Goal: Task Accomplishment & Management: Use online tool/utility

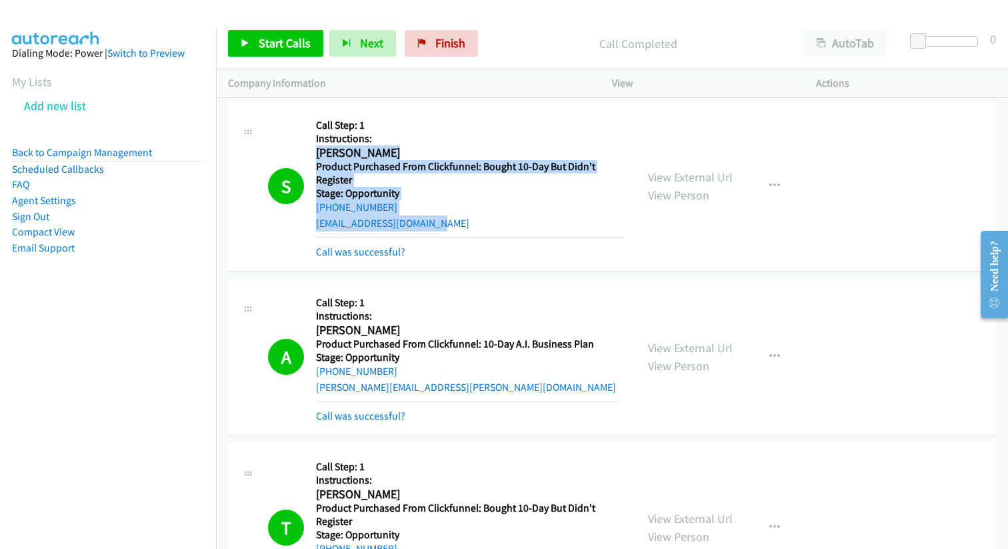
scroll to position [3713, 0]
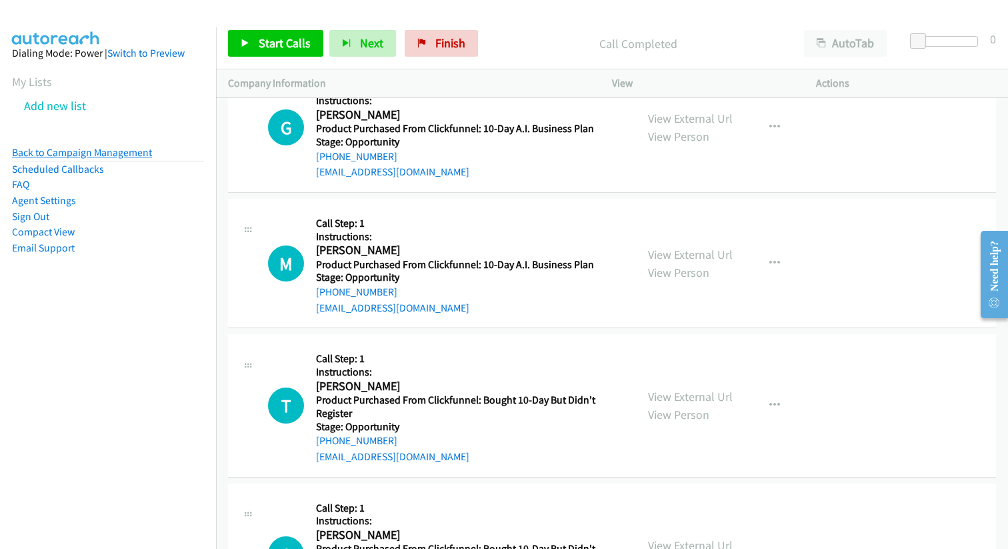
click at [83, 152] on link "Back to Campaign Management" at bounding box center [82, 152] width 140 height 13
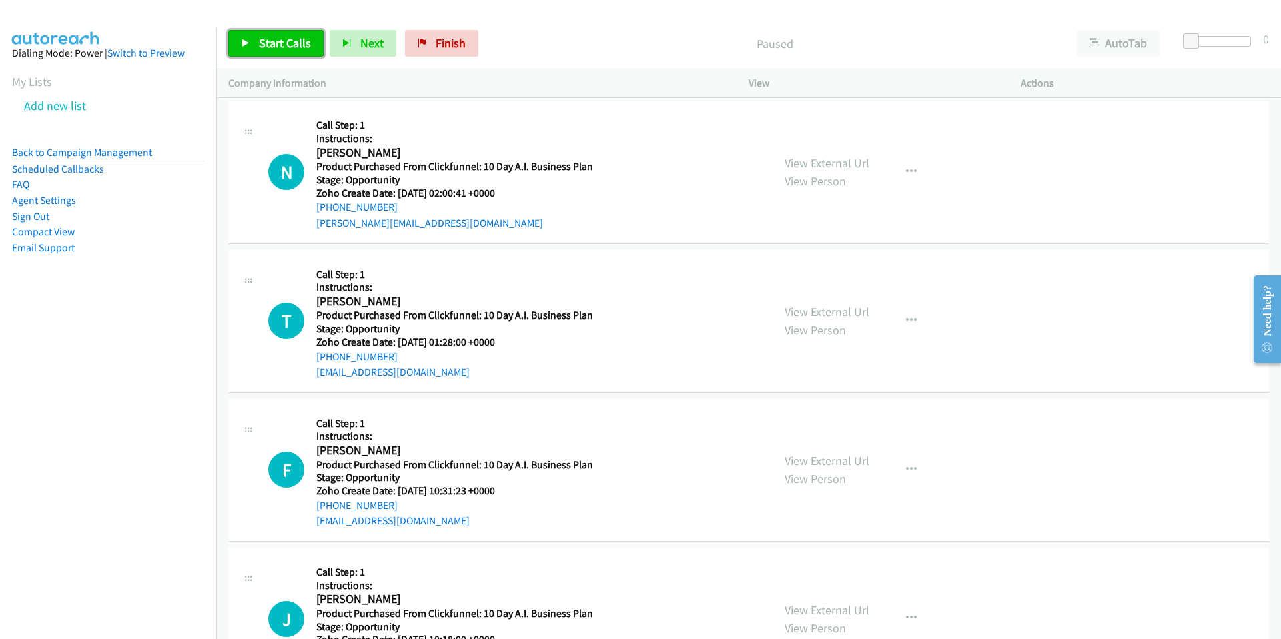
click at [285, 38] on span "Start Calls" at bounding box center [285, 42] width 52 height 15
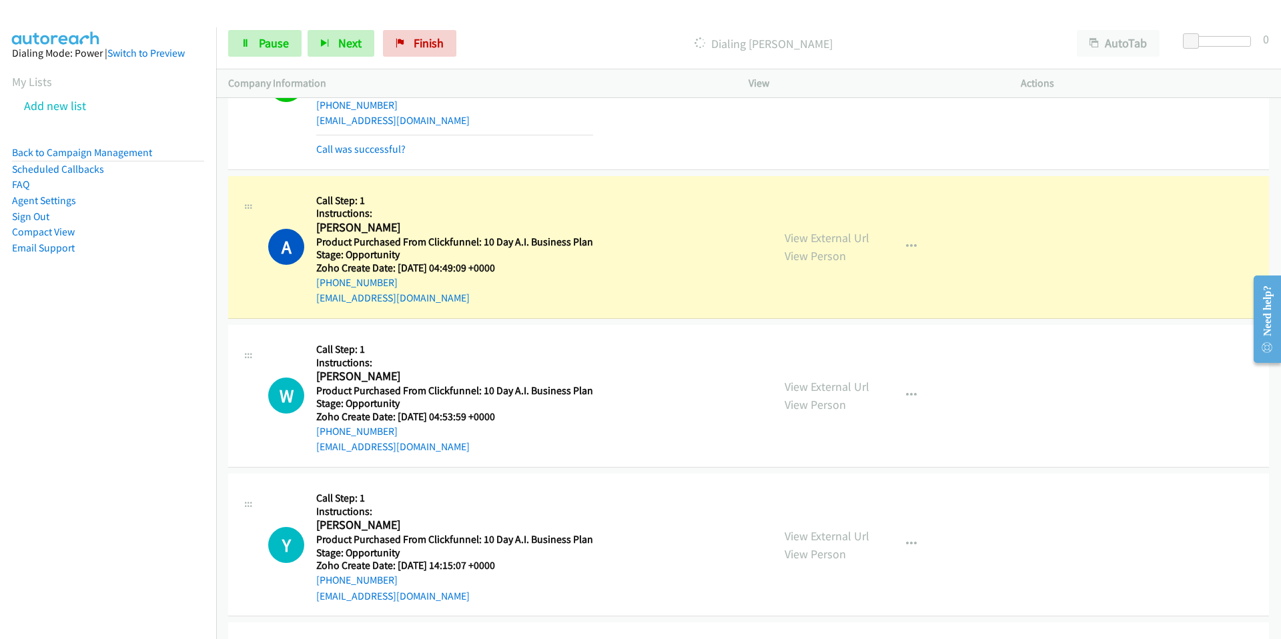
scroll to position [637, 0]
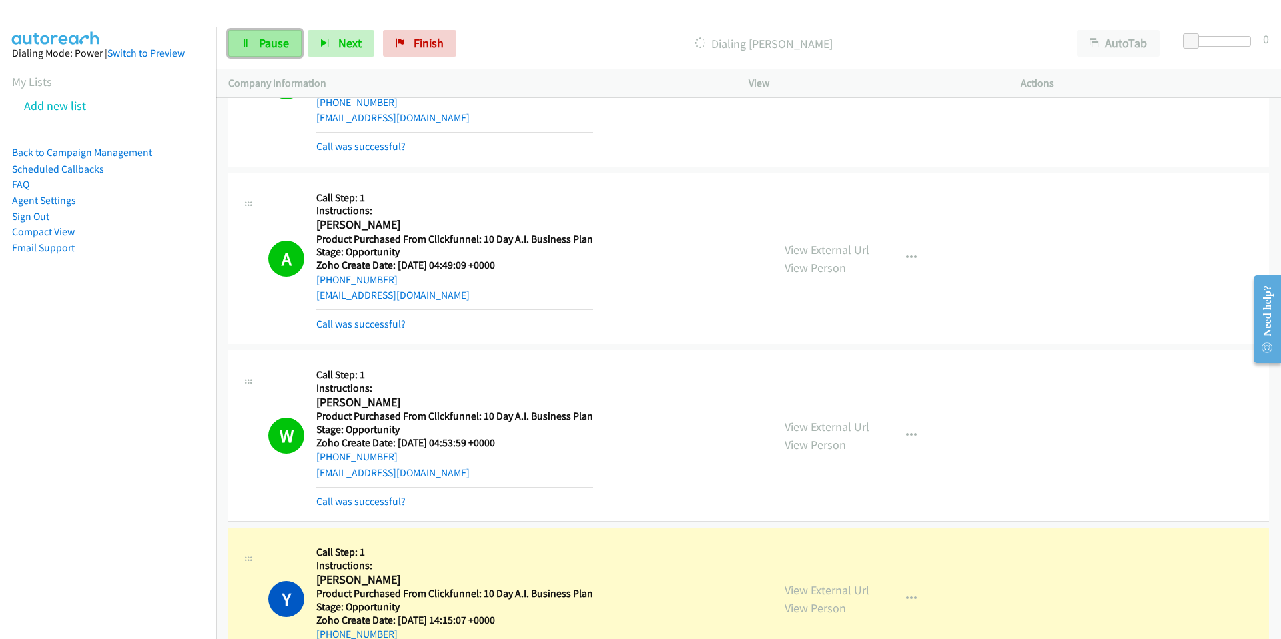
click at [268, 43] on span "Pause" at bounding box center [274, 42] width 30 height 15
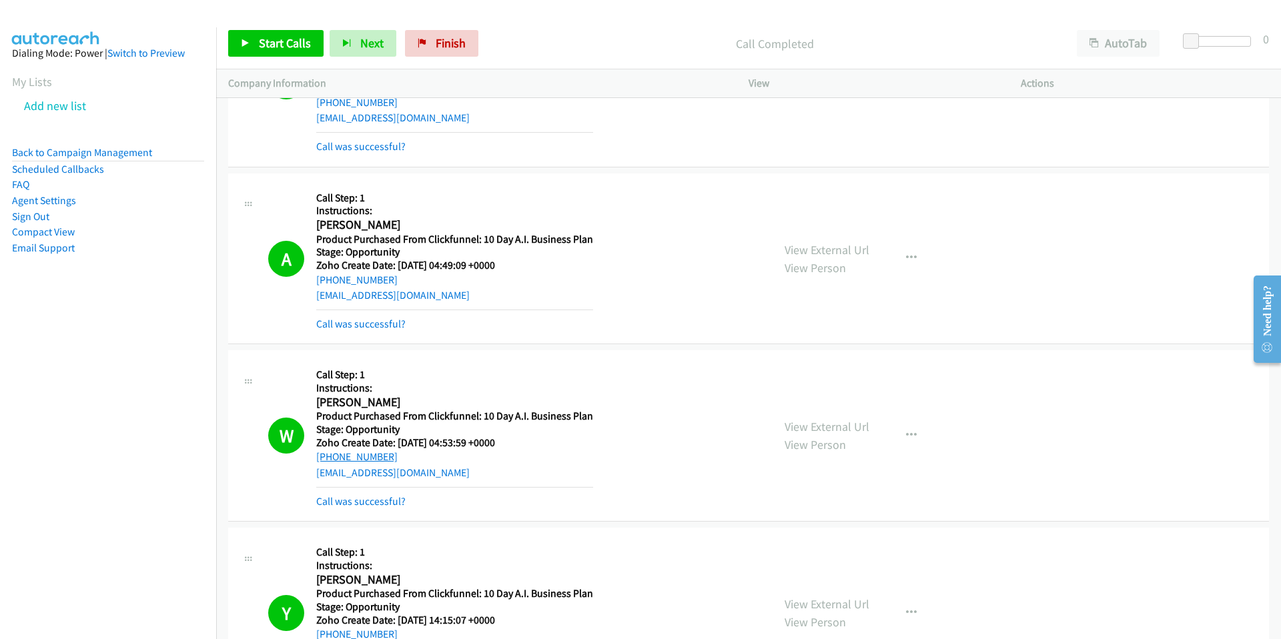
click at [344, 454] on link "+1 650-454-7719" at bounding box center [356, 456] width 81 height 13
drag, startPoint x: 394, startPoint y: 454, endPoint x: 315, endPoint y: 458, distance: 79.5
click at [316, 458] on div "+1 650-454-7719" at bounding box center [454, 457] width 277 height 16
copy link "+1 650-454-7719"
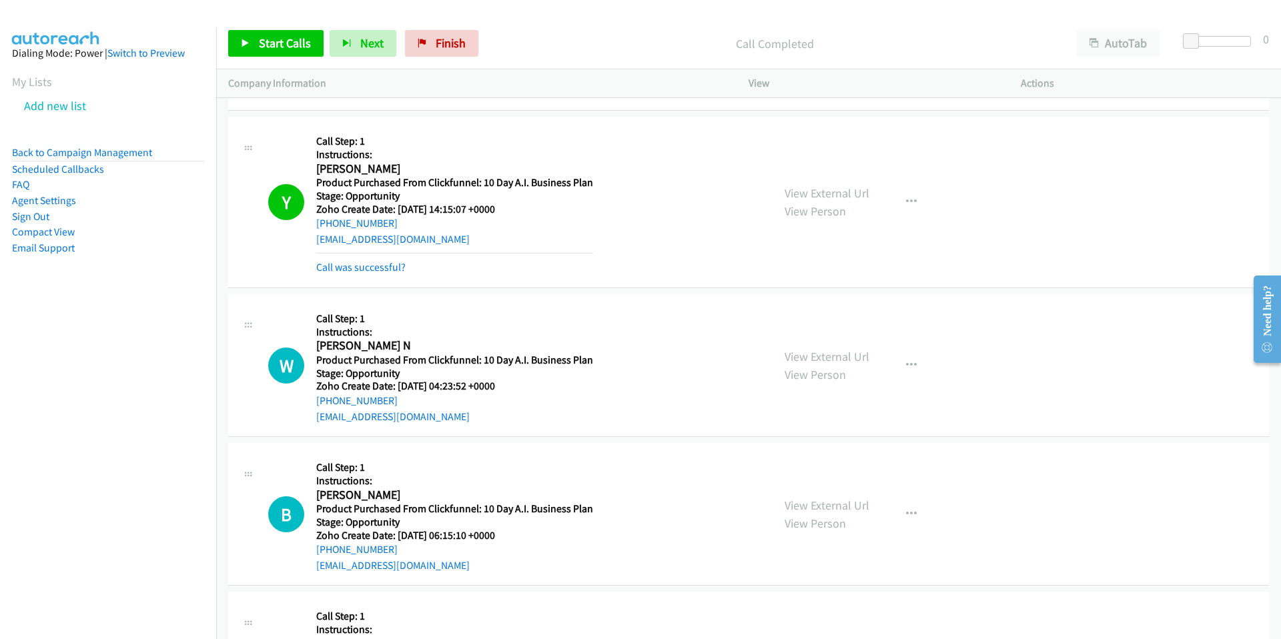
scroll to position [1053, 0]
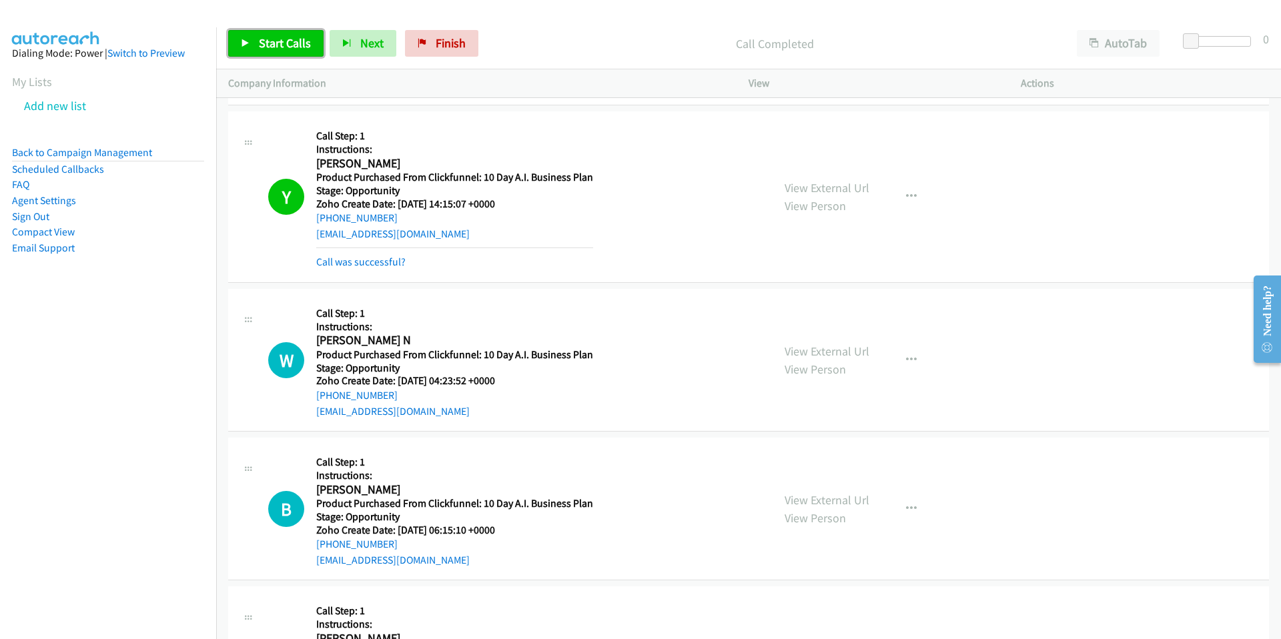
click at [271, 43] on span "Start Calls" at bounding box center [285, 42] width 52 height 15
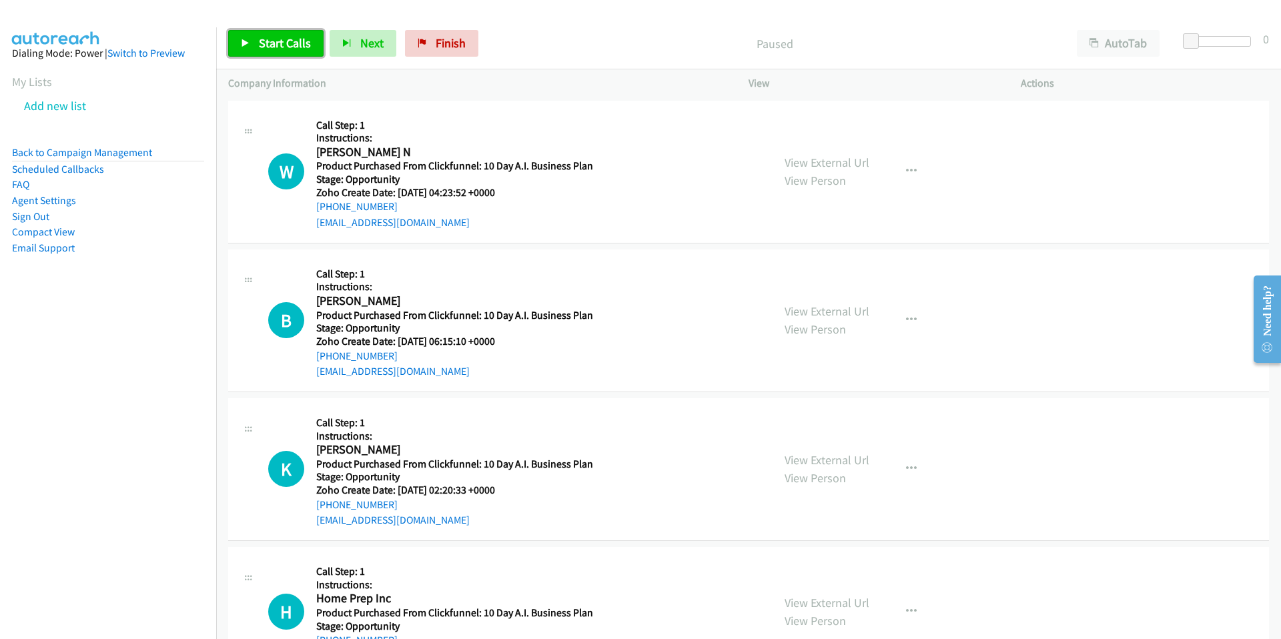
click at [249, 46] on icon at bounding box center [245, 43] width 9 height 9
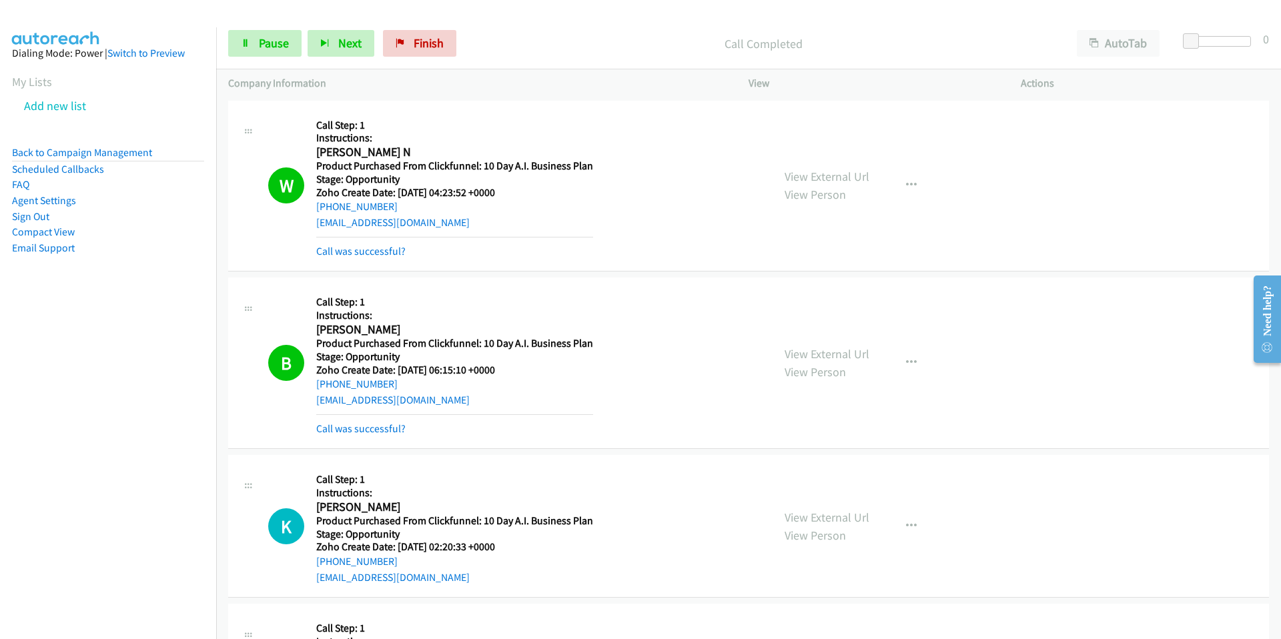
click at [319, 331] on div "B Callback Scheduled Call Step: 1 Instructions: [PERSON_NAME] America/Los_Angel…" at bounding box center [514, 362] width 492 height 147
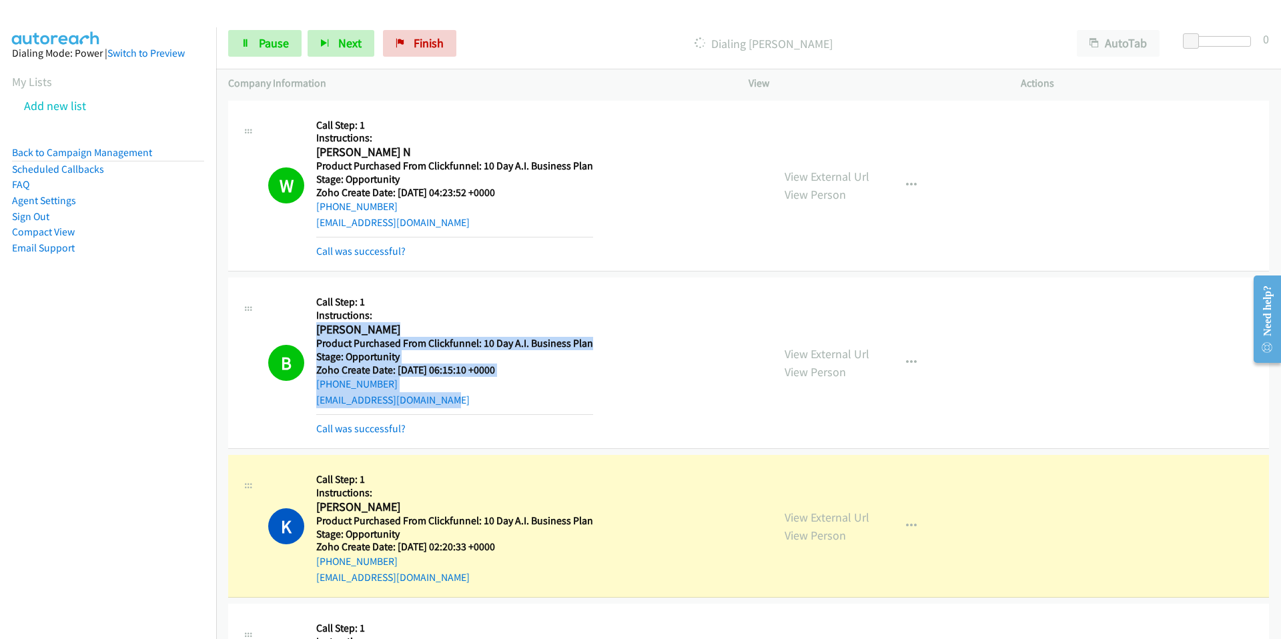
drag, startPoint x: 315, startPoint y: 329, endPoint x: 518, endPoint y: 401, distance: 215.2
click at [518, 401] on div "Callback Scheduled Call Step: 1 Instructions: [PERSON_NAME] America/Los_Angeles…" at bounding box center [454, 362] width 277 height 147
copy div "Ben W [GEOGRAPHIC_DATA]/Los_Angeles Product Purchased From Clickfunnel: 10 Day …"
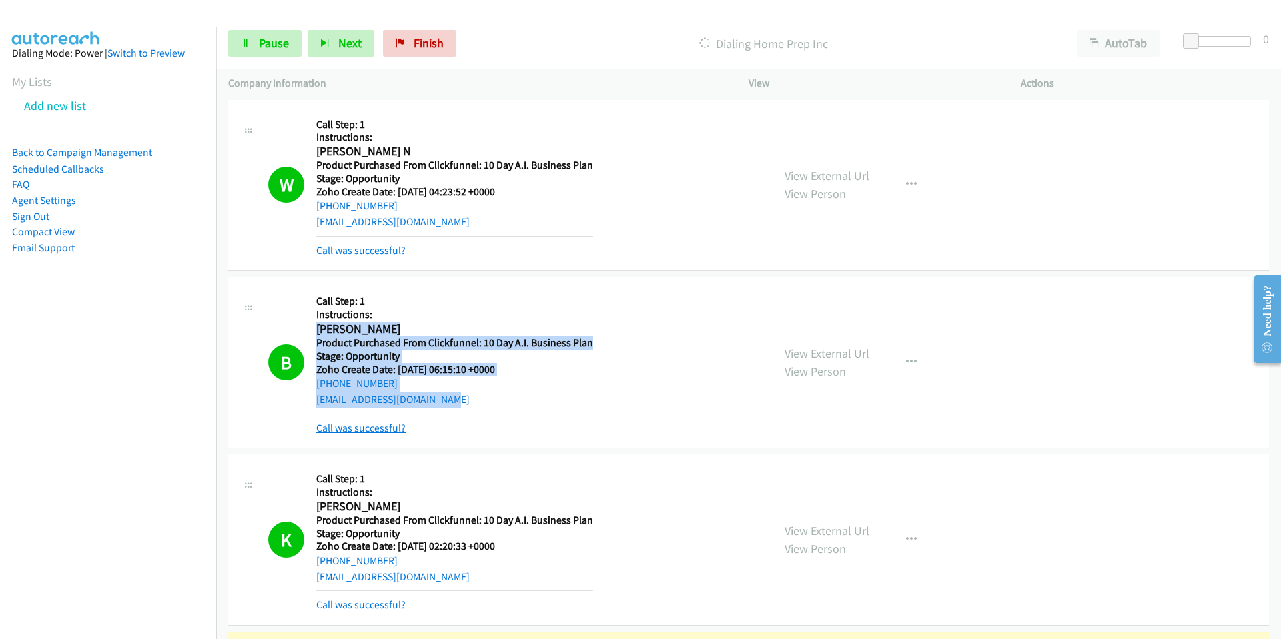
click at [385, 432] on link "Call was successful?" at bounding box center [360, 428] width 89 height 13
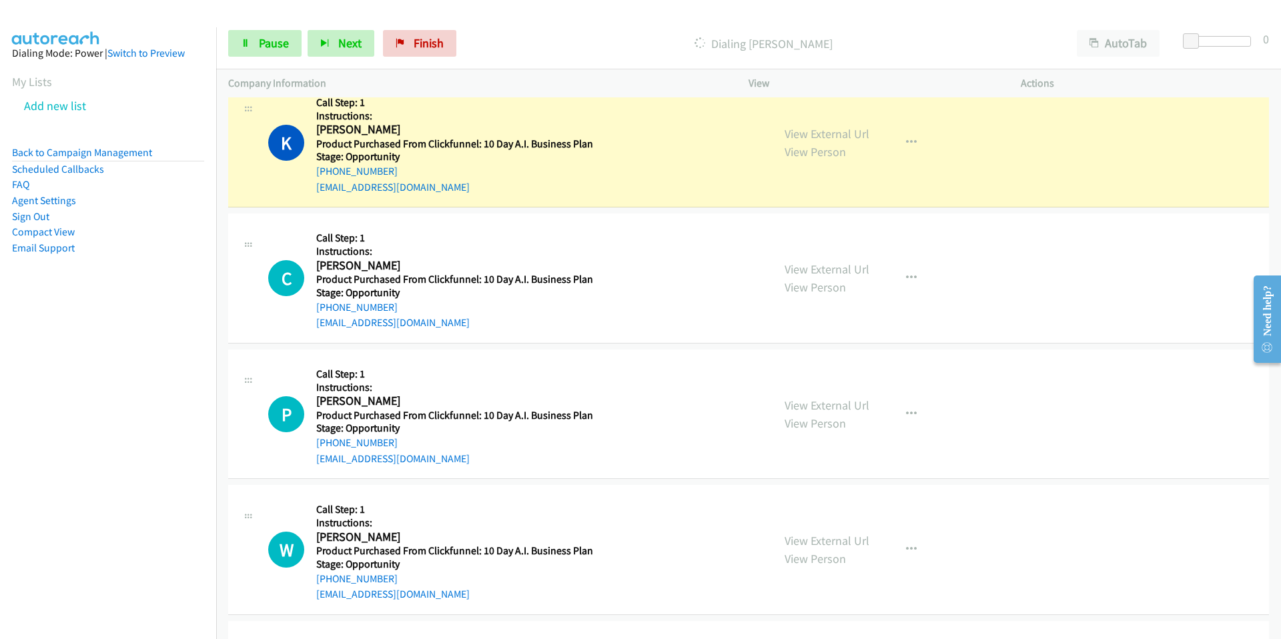
scroll to position [1627, 0]
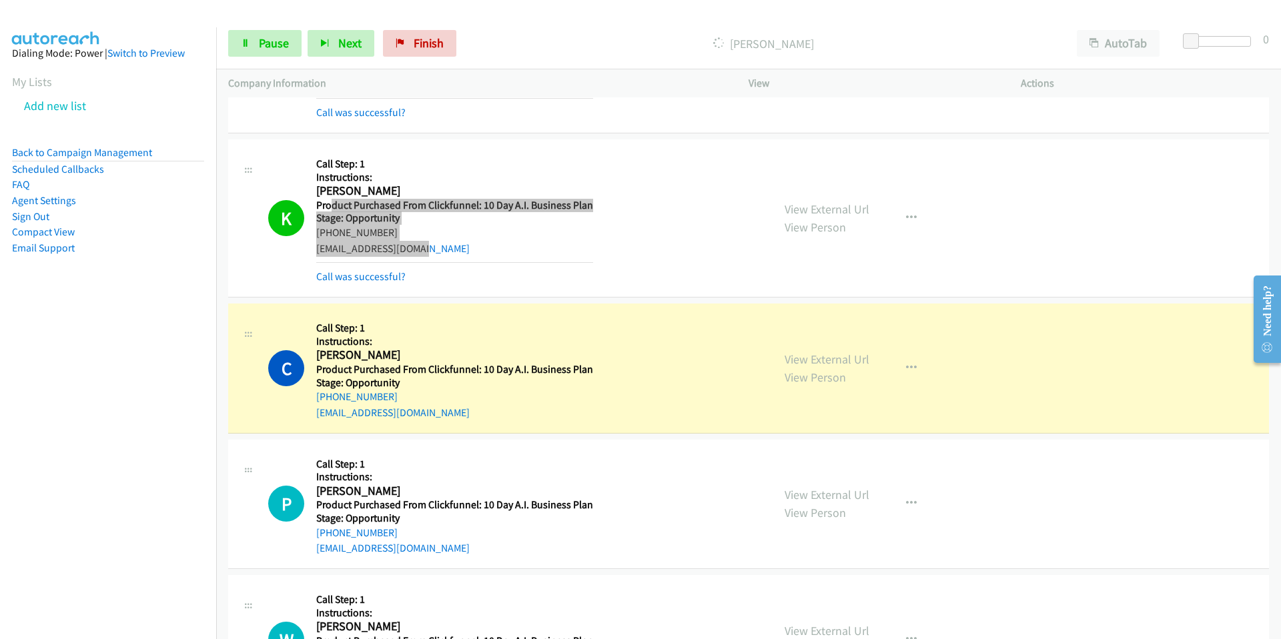
drag, startPoint x: 444, startPoint y: 242, endPoint x: 331, endPoint y: 205, distance: 119.2
click at [331, 205] on div "Callback Scheduled Call Step: 1 Instructions: [PERSON_NAME] America/[GEOGRAPHIC…" at bounding box center [454, 217] width 277 height 133
click at [447, 252] on div "[EMAIL_ADDRESS][DOMAIN_NAME]" at bounding box center [454, 249] width 277 height 16
drag, startPoint x: 448, startPoint y: 252, endPoint x: 317, endPoint y: 193, distance: 143.6
click at [317, 193] on div "Callback Scheduled Call Step: 1 Instructions: [PERSON_NAME] America/[GEOGRAPHIC…" at bounding box center [454, 217] width 277 height 133
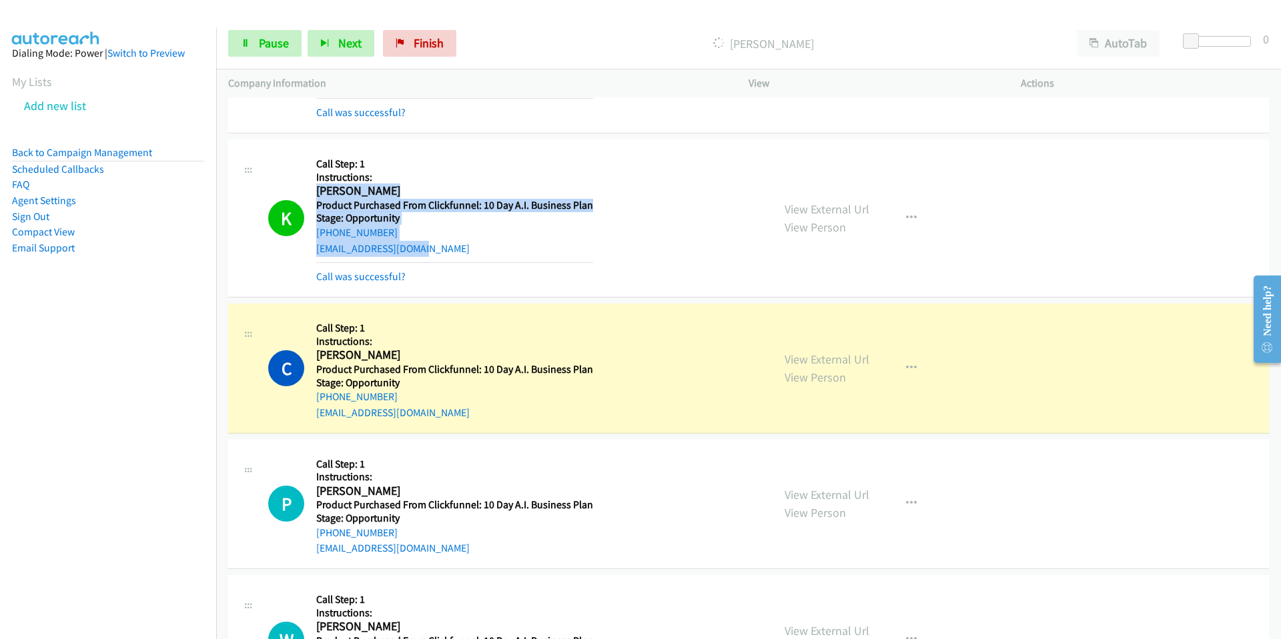
copy div "[PERSON_NAME] America/[GEOGRAPHIC_DATA] Product Purchased From Clickfunnel: 10 …"
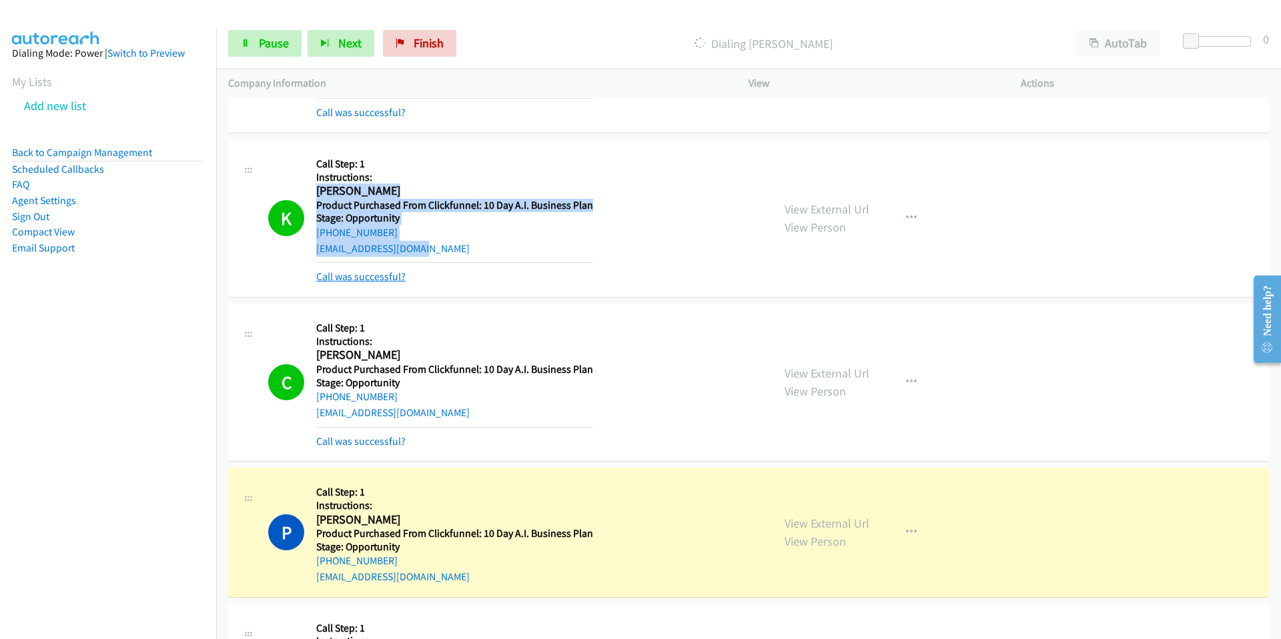
click at [372, 276] on link "Call was successful?" at bounding box center [360, 276] width 89 height 13
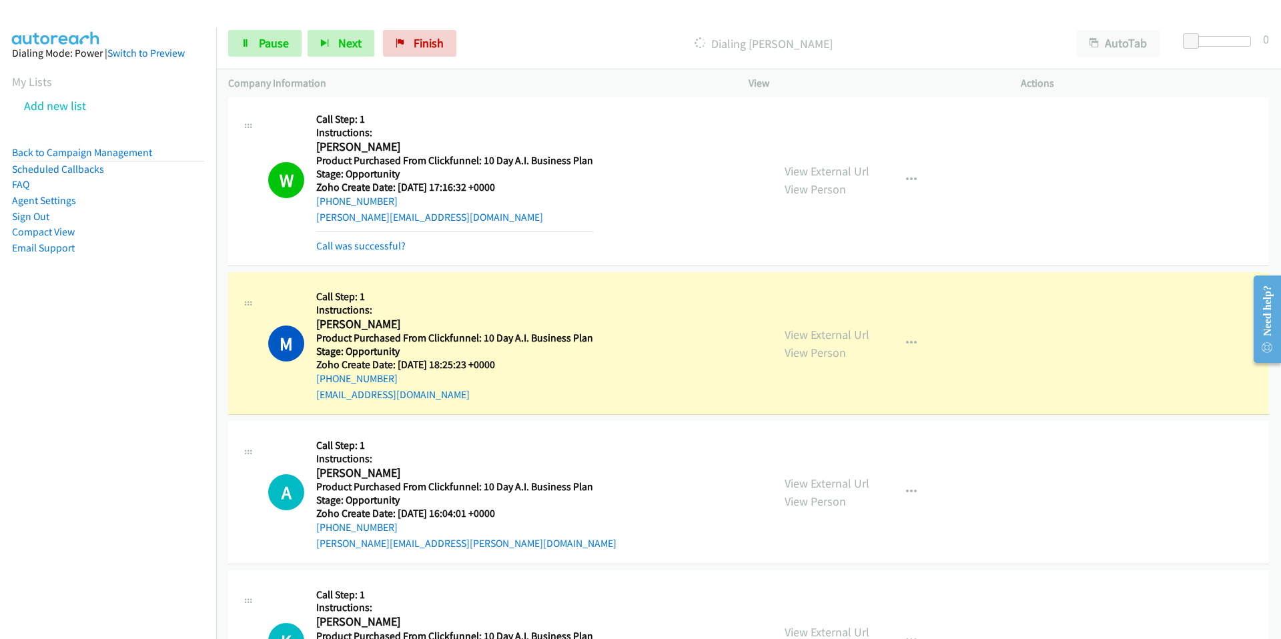
scroll to position [13744, 0]
click at [360, 248] on link "Call was successful?" at bounding box center [360, 246] width 89 height 13
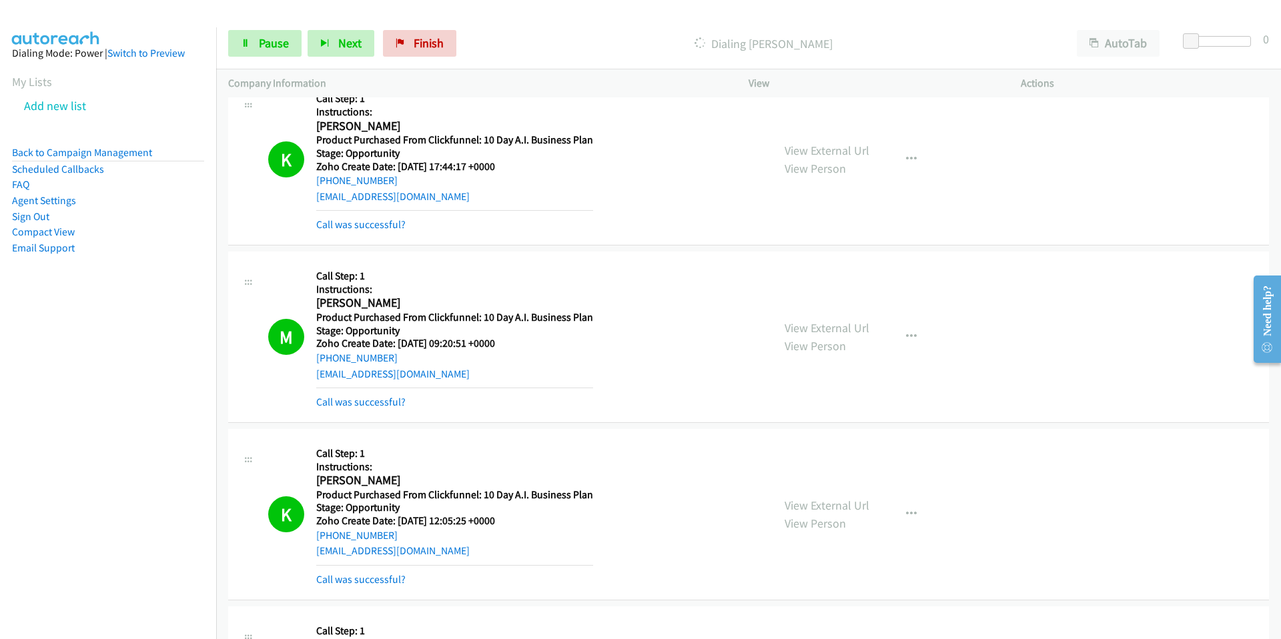
scroll to position [14339, 0]
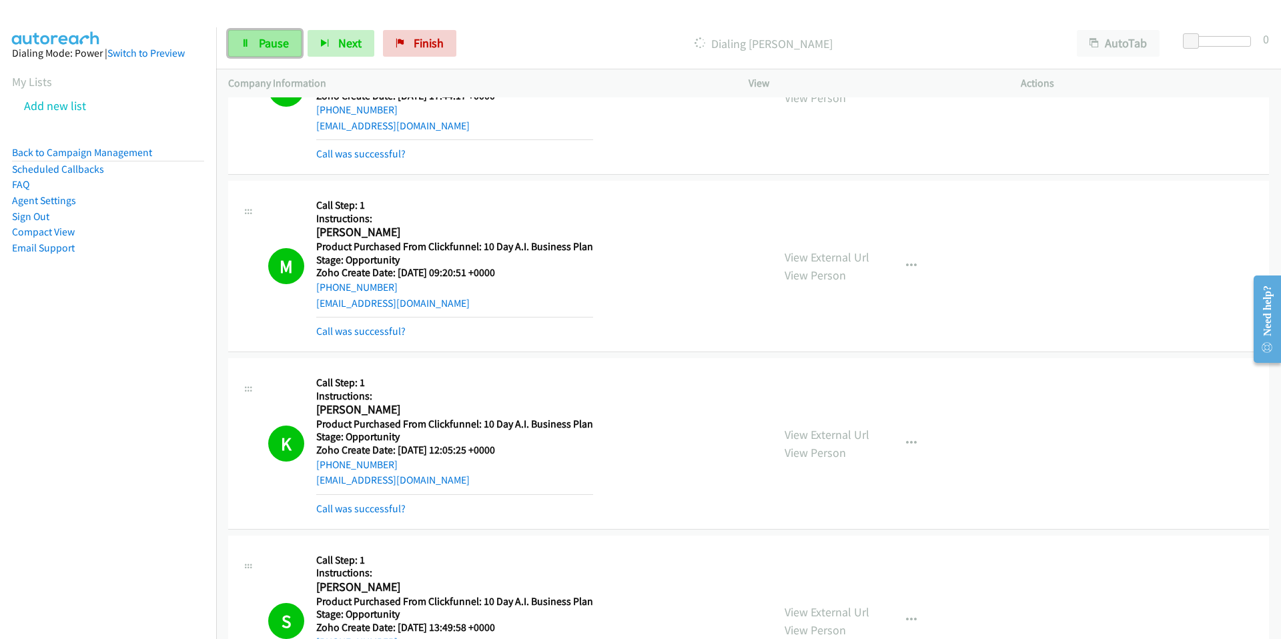
click at [261, 40] on span "Pause" at bounding box center [274, 42] width 30 height 15
click at [272, 46] on span "Start Calls" at bounding box center [285, 42] width 52 height 15
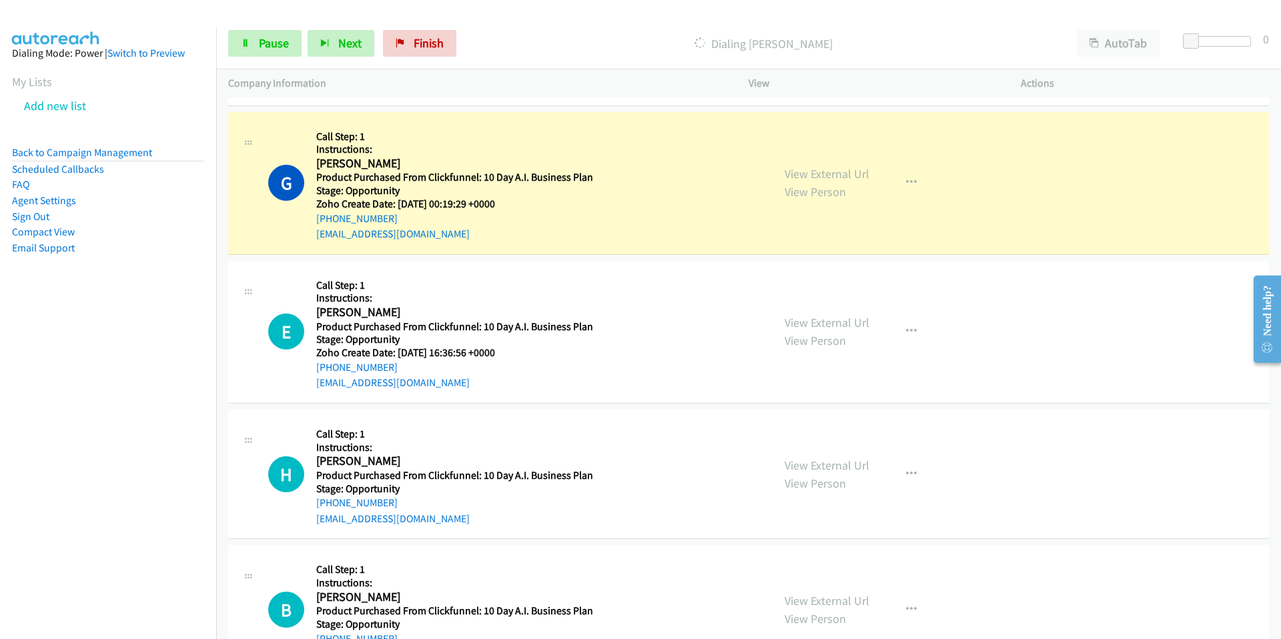
scroll to position [15829, 0]
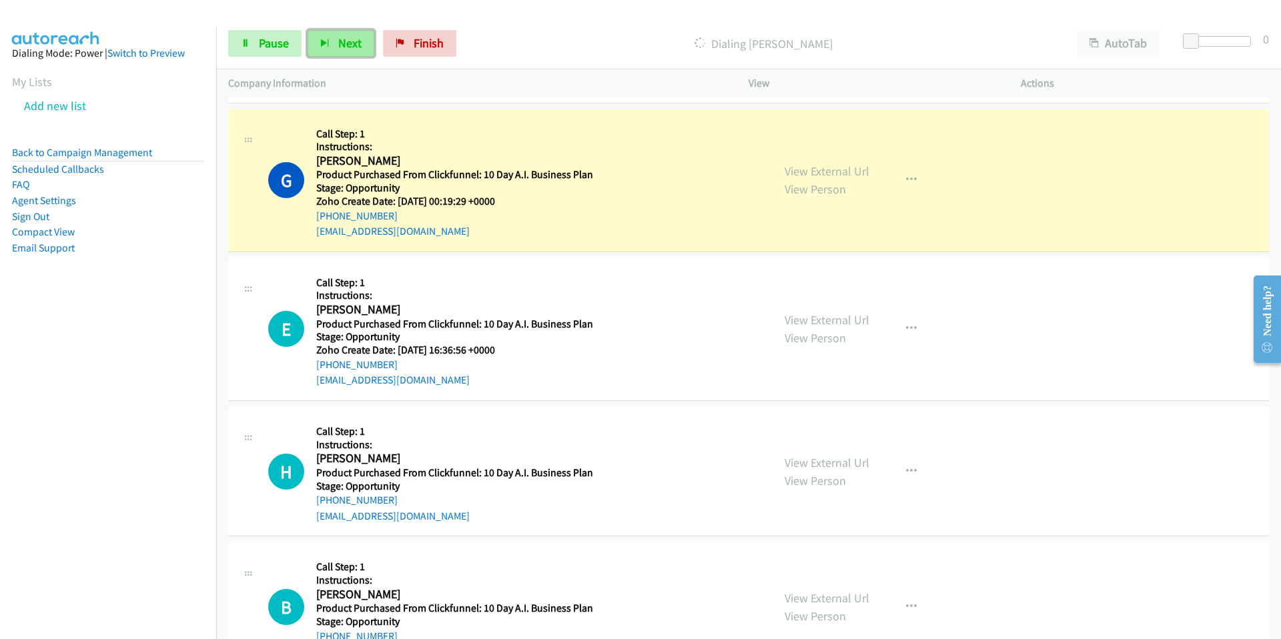
click at [346, 43] on span "Next" at bounding box center [349, 42] width 23 height 15
click at [271, 37] on span "Pause" at bounding box center [274, 42] width 30 height 15
click at [282, 39] on span "Start Calls" at bounding box center [285, 42] width 52 height 15
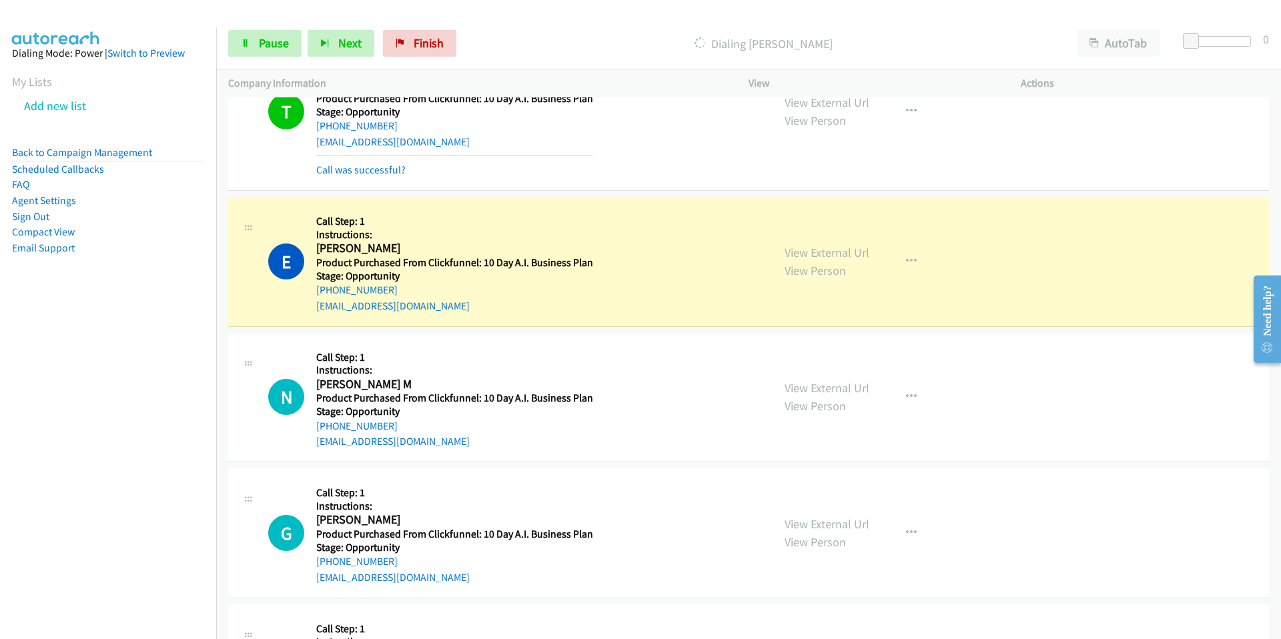
scroll to position [17608, 0]
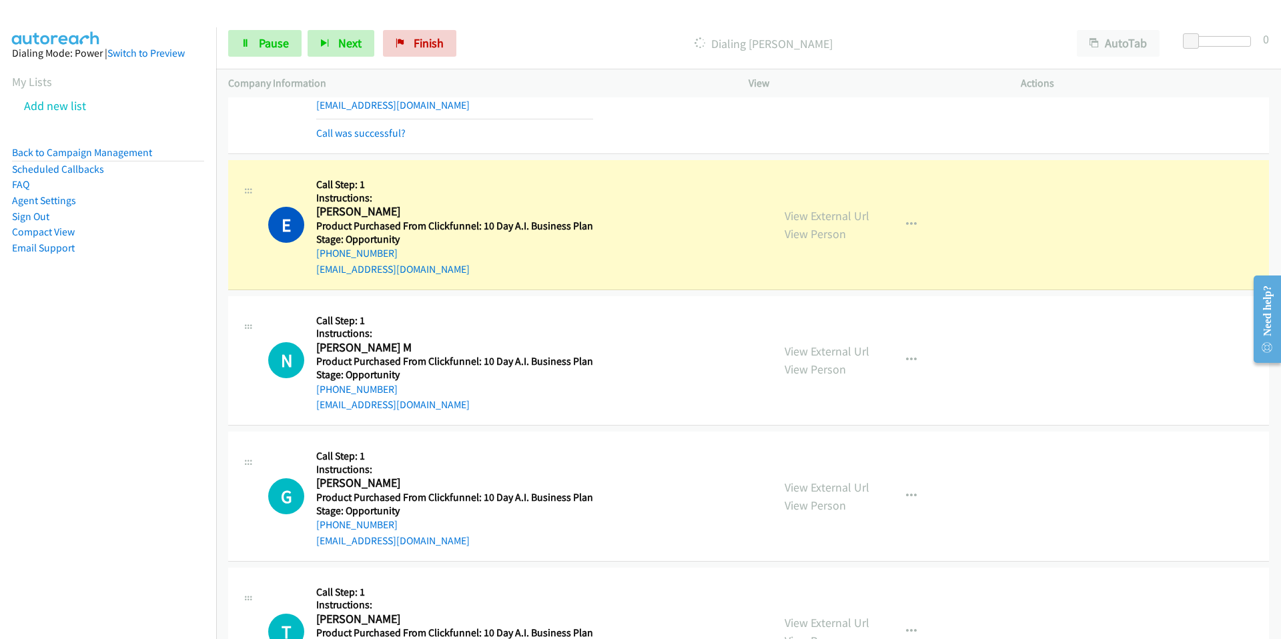
click at [323, 208] on h2 "[PERSON_NAME]" at bounding box center [454, 211] width 277 height 15
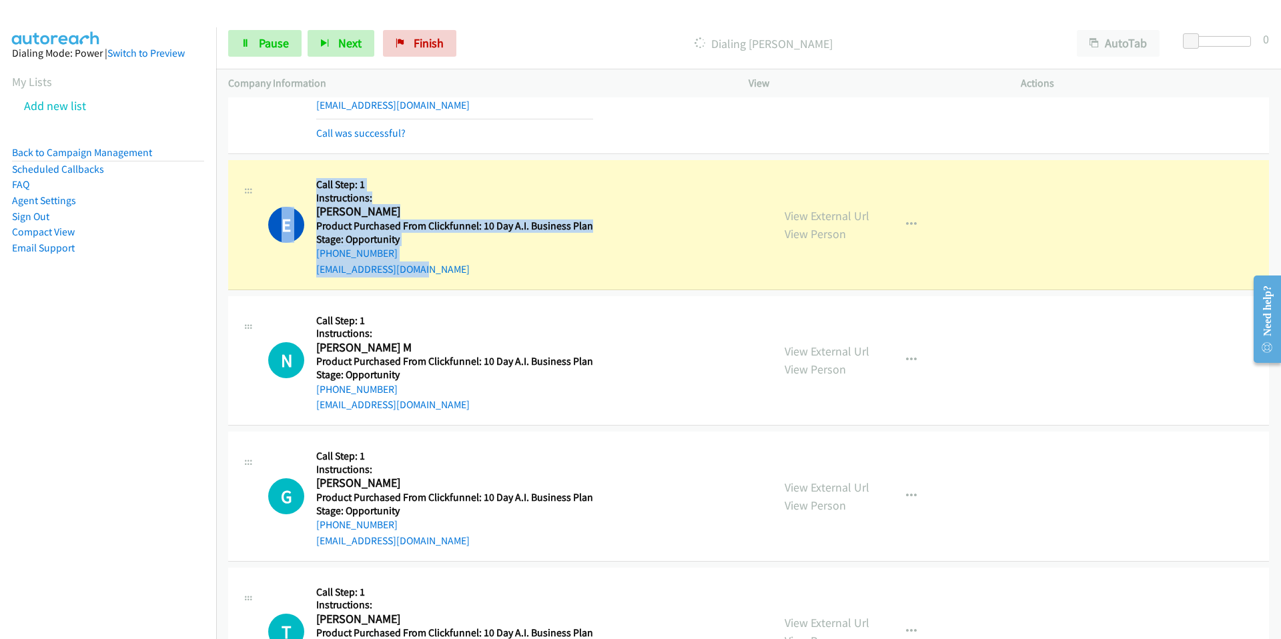
drag, startPoint x: 315, startPoint y: 209, endPoint x: 434, endPoint y: 276, distance: 136.5
click at [433, 276] on div "E Callback Scheduled Call Step: 1 Instructions: [PERSON_NAME] America/New_York …" at bounding box center [514, 224] width 492 height 105
copy div "E Callback Scheduled Call Step: 1 Instructions: [PERSON_NAME] America/New_York …"
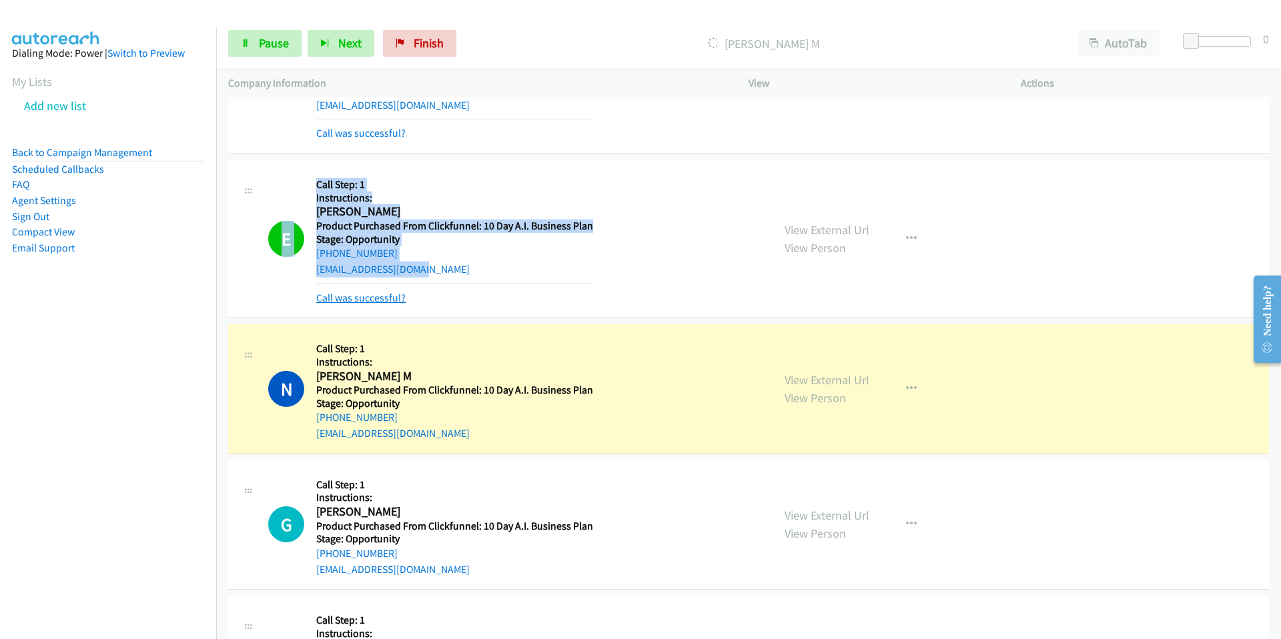
click at [383, 295] on link "Call was successful?" at bounding box center [360, 297] width 89 height 13
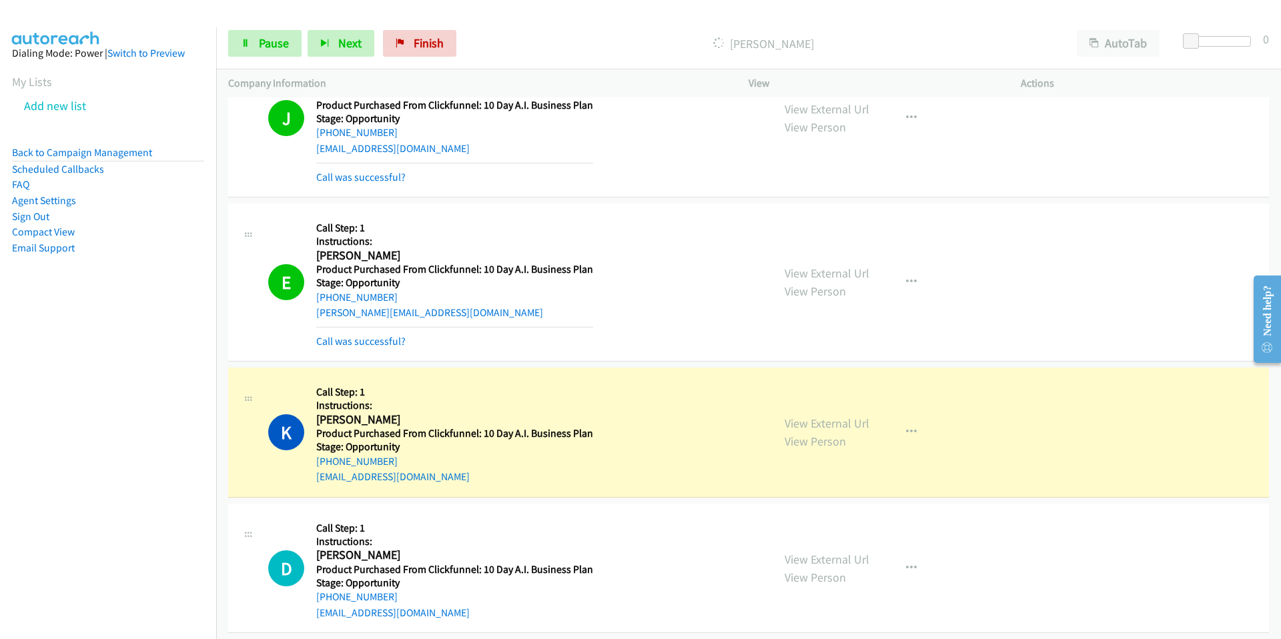
scroll to position [18779, 0]
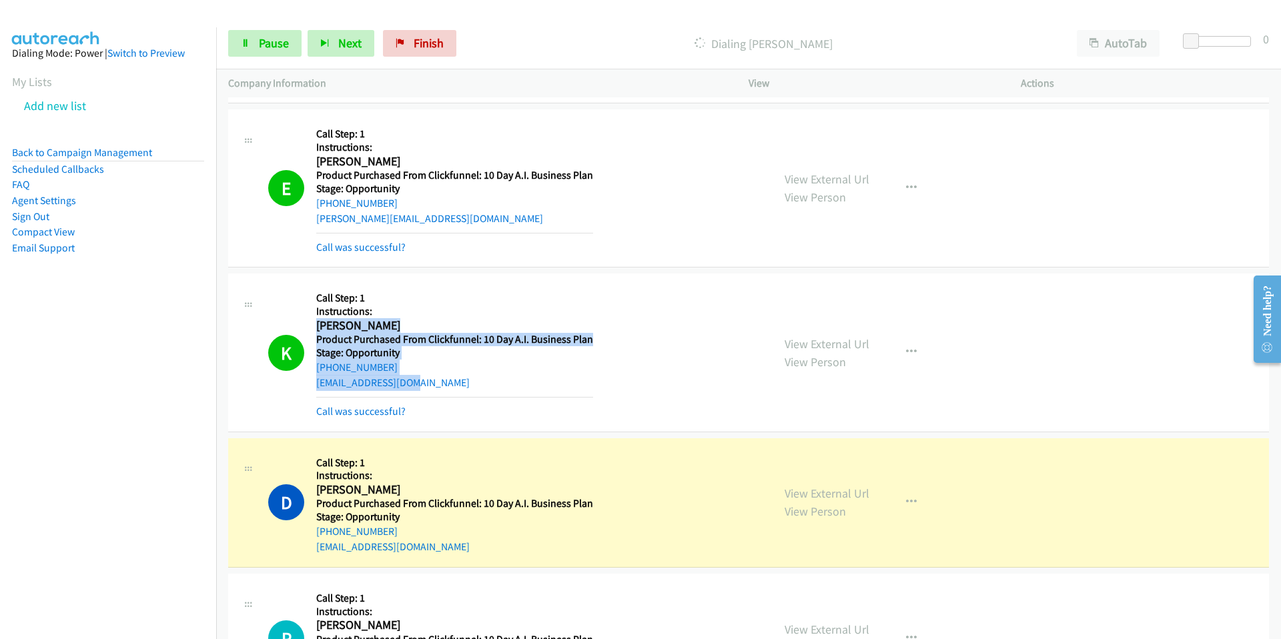
drag, startPoint x: 422, startPoint y: 384, endPoint x: 315, endPoint y: 326, distance: 120.9
click at [316, 326] on div "Callback Scheduled Call Step: 1 Instructions: [PERSON_NAME] America/Los_Angeles…" at bounding box center [454, 351] width 277 height 133
copy div "[PERSON_NAME] America/Los_Angeles Product Purchased From Clickfunnel: 10 Day A.…"
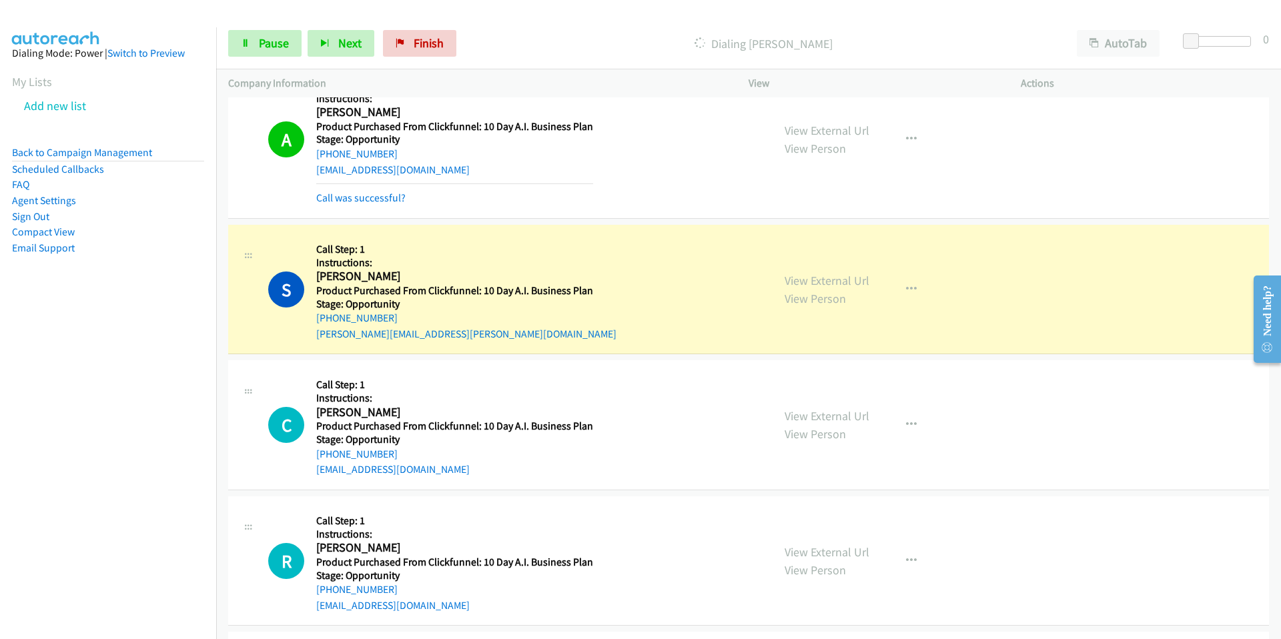
scroll to position [19501, 0]
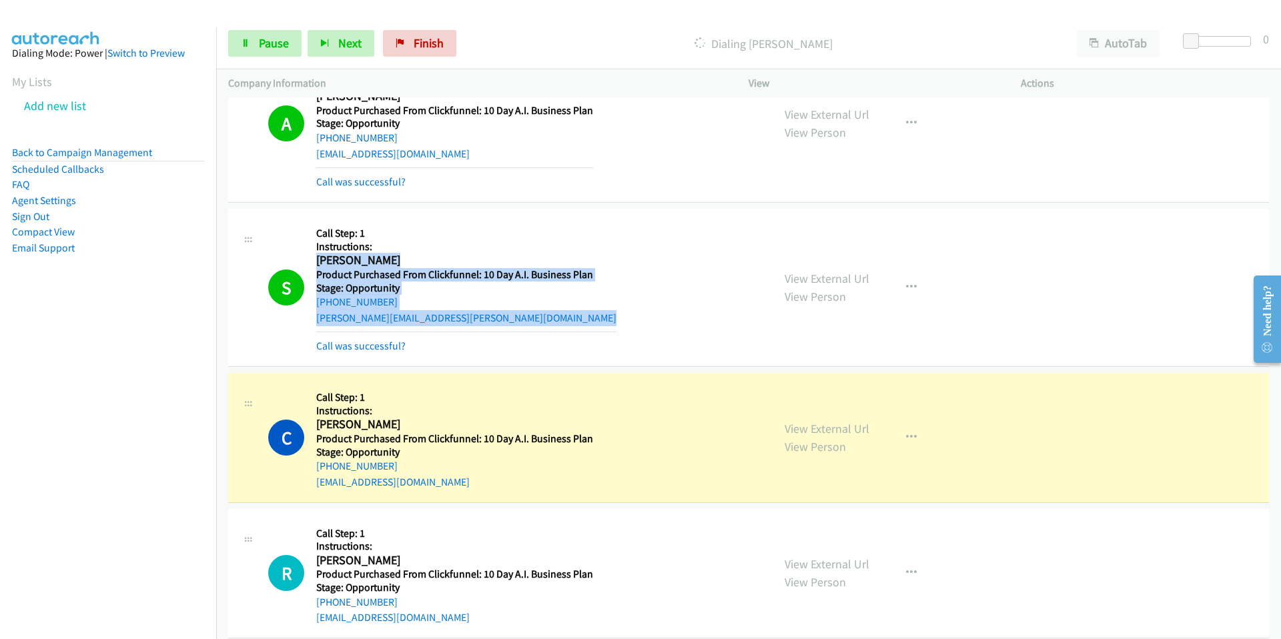
drag, startPoint x: 318, startPoint y: 261, endPoint x: 496, endPoint y: 327, distance: 189.9
click at [496, 327] on div "Callback Scheduled Call Step: 1 Instructions: [PERSON_NAME] America/New_York Pr…" at bounding box center [466, 287] width 300 height 133
copy div "[PERSON_NAME] America/New_York Product Purchased From Clickfunnel: 10 Day A.I. …"
click at [392, 345] on link "Call was successful?" at bounding box center [360, 345] width 89 height 13
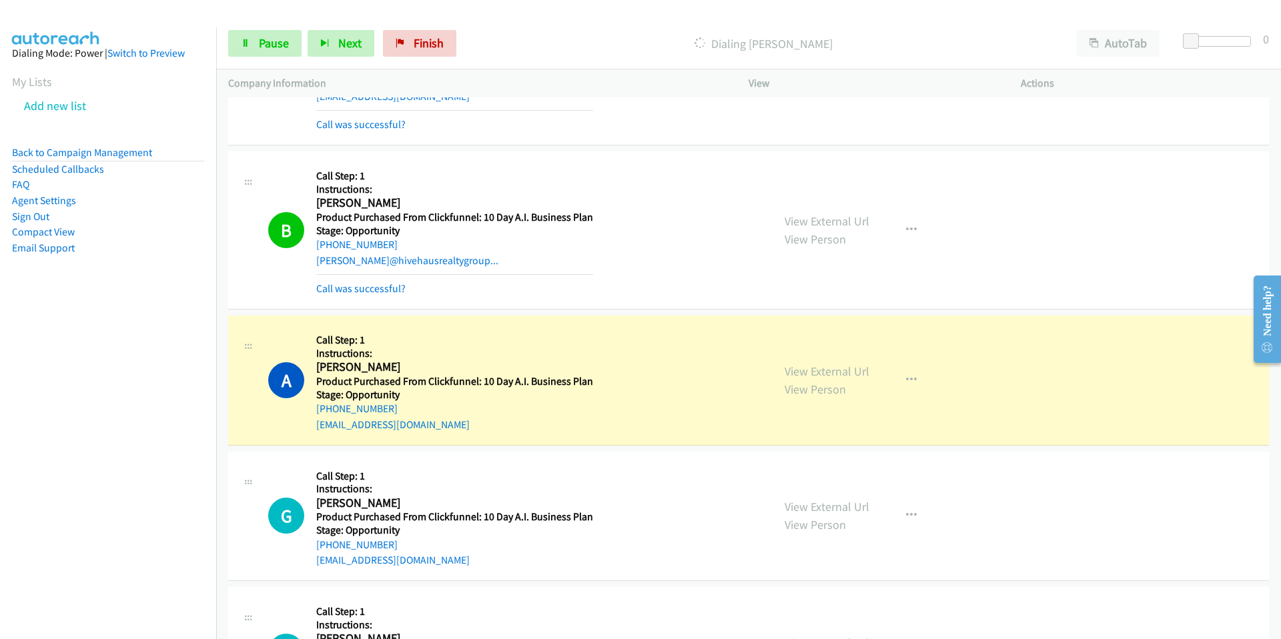
scroll to position [20329, 0]
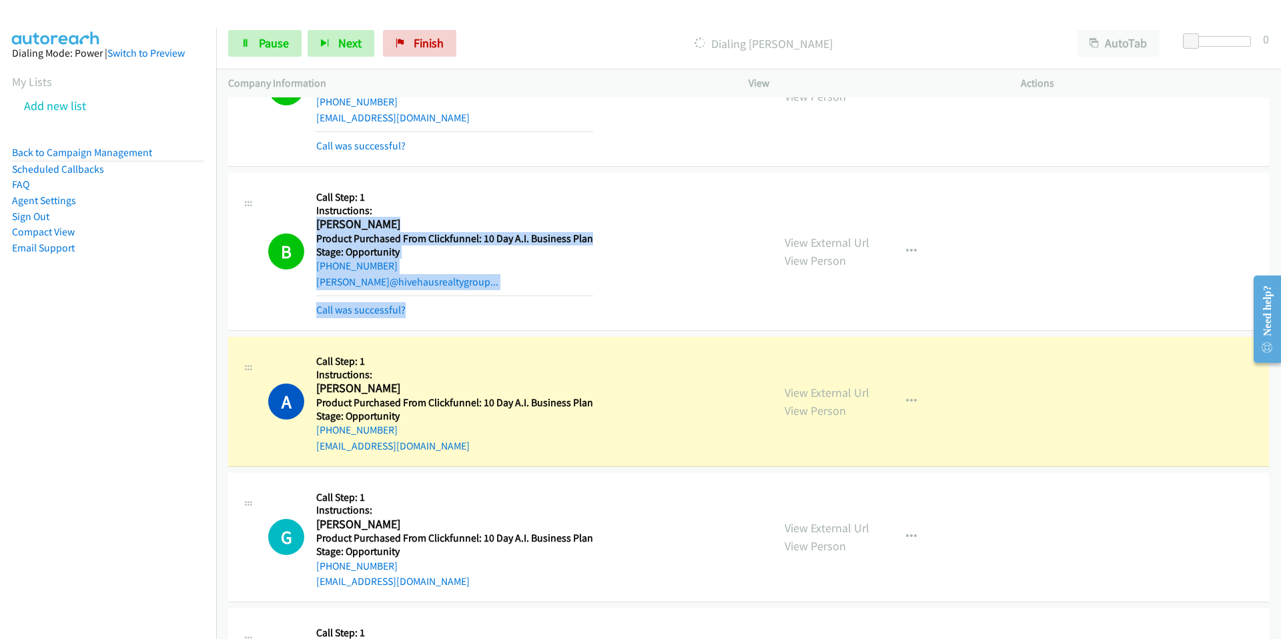
drag, startPoint x: 328, startPoint y: 228, endPoint x: 516, endPoint y: 309, distance: 204.9
click at [516, 309] on div "Callback Scheduled Call Step: 1 Instructions: [PERSON_NAME] America/New_York Pr…" at bounding box center [454, 251] width 277 height 133
copy div "[PERSON_NAME] America/New_York Product Purchased From Clickfunnel: 10 Day A.I. …"
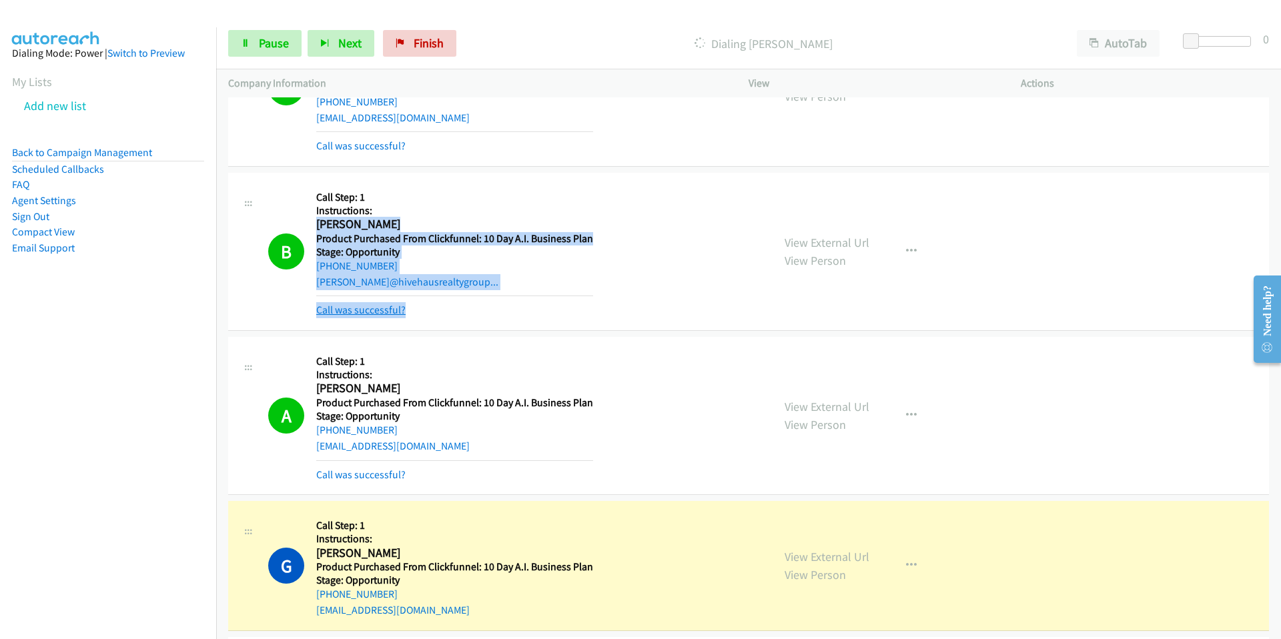
click at [381, 307] on link "Call was successful?" at bounding box center [360, 309] width 89 height 13
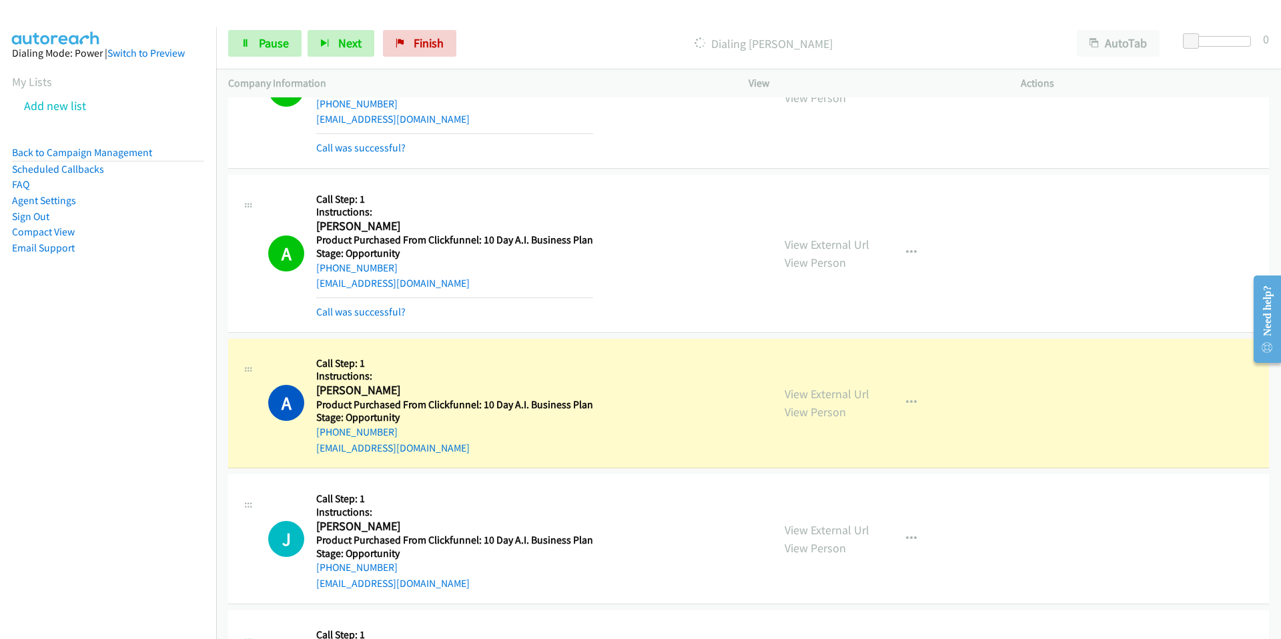
scroll to position [27530, 0]
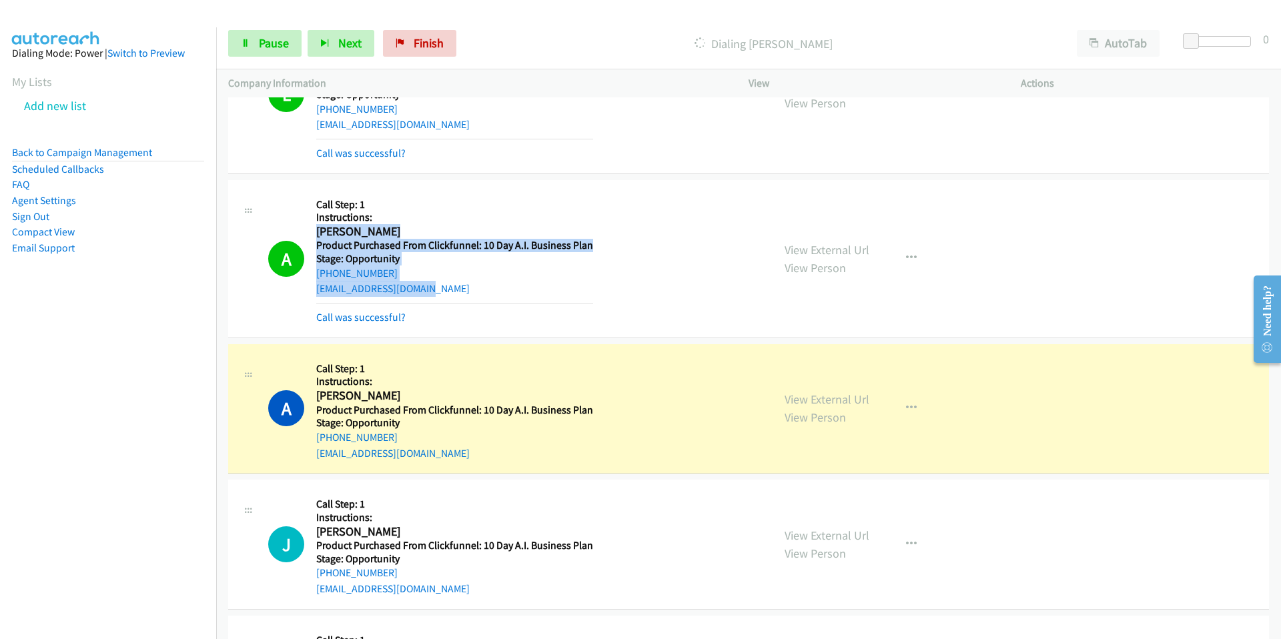
drag, startPoint x: 317, startPoint y: 231, endPoint x: 481, endPoint y: 293, distance: 174.8
click at [481, 293] on div "Callback Scheduled Call Step: 1 Instructions: [PERSON_NAME] America/New_York Pr…" at bounding box center [454, 258] width 277 height 133
copy div "[PERSON_NAME] America/New_York Product Purchased From Clickfunnel: 10 Day A.I. …"
click at [372, 315] on link "Call was successful?" at bounding box center [360, 317] width 89 height 13
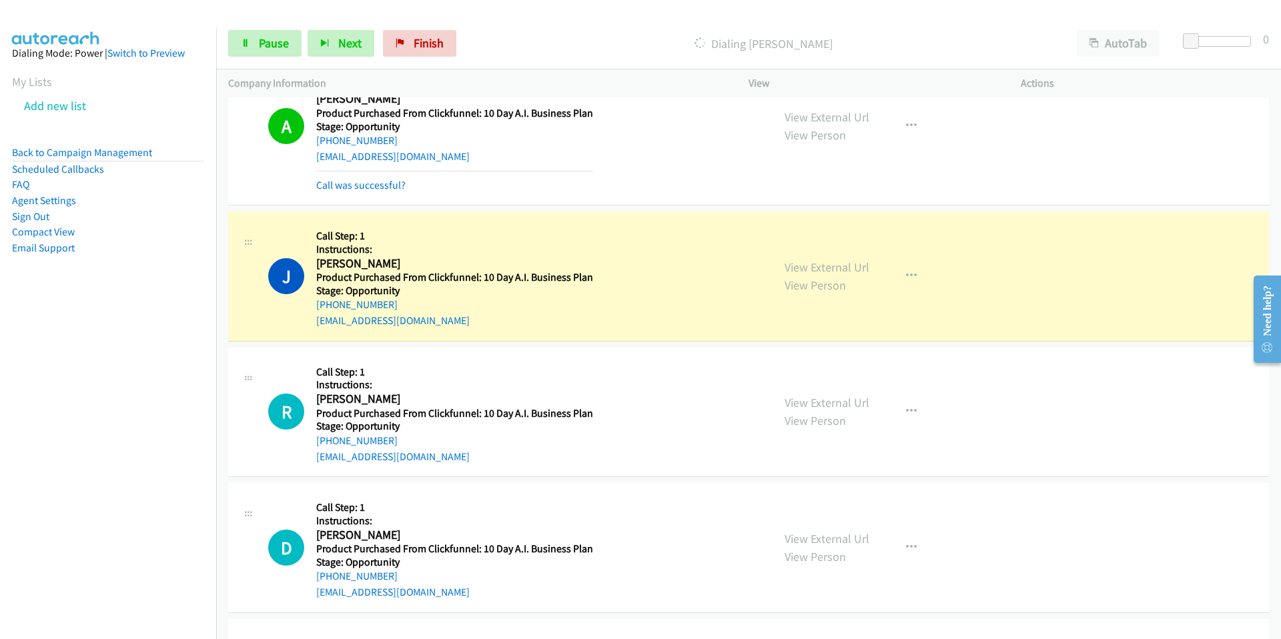
scroll to position [27801, 0]
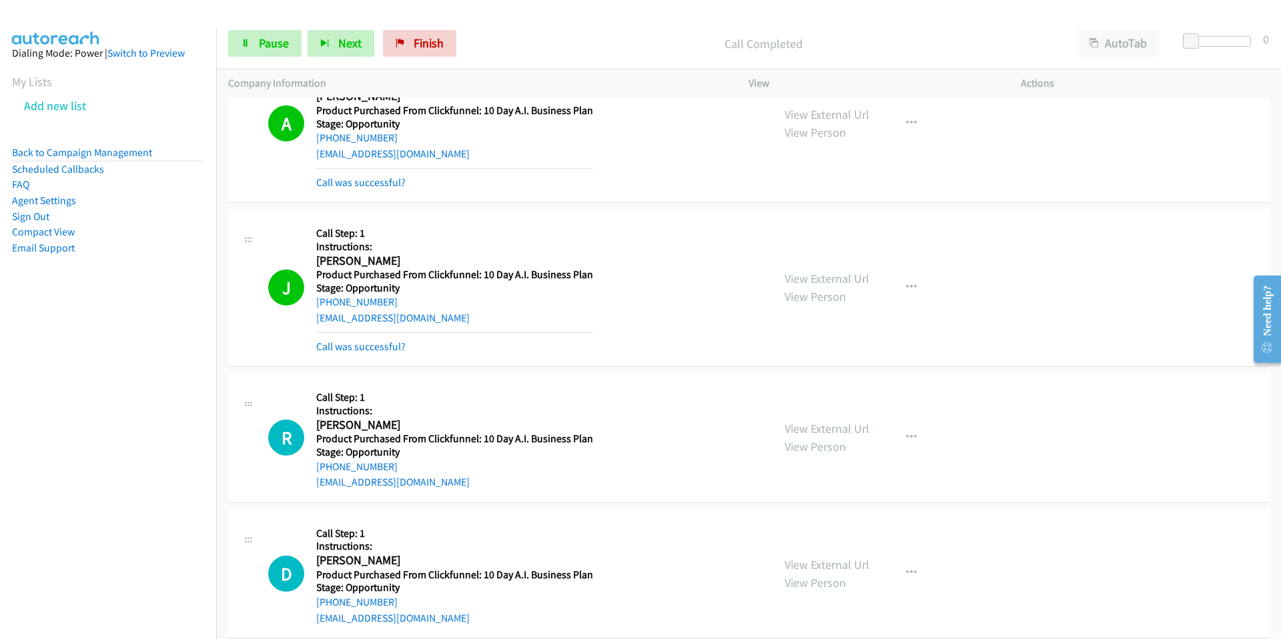
drag, startPoint x: 397, startPoint y: 302, endPoint x: 305, endPoint y: 306, distance: 91.5
click at [305, 306] on div "J Callback Scheduled Call Step: 1 Instructions: [PERSON_NAME] America/New_York …" at bounding box center [514, 287] width 492 height 133
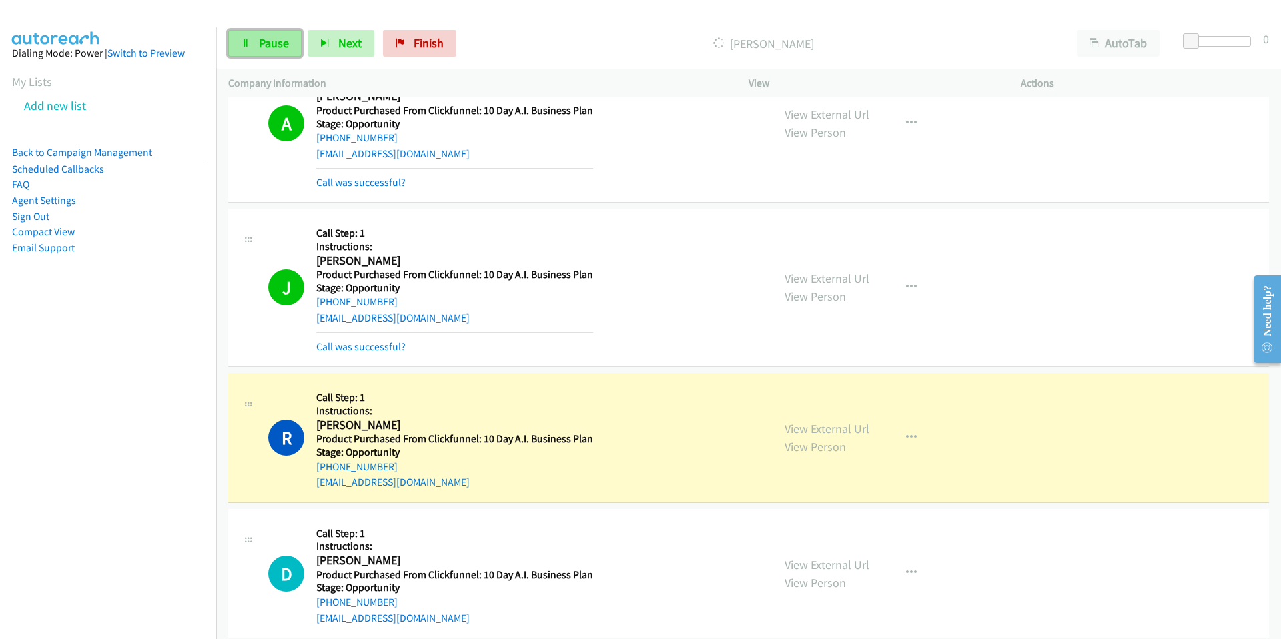
click at [276, 45] on span "Pause" at bounding box center [274, 42] width 30 height 15
click at [400, 303] on div "[PHONE_NUMBER]" at bounding box center [454, 302] width 277 height 16
click at [398, 302] on div "[PHONE_NUMBER]" at bounding box center [454, 302] width 277 height 16
drag, startPoint x: 393, startPoint y: 301, endPoint x: 317, endPoint y: 303, distance: 76.0
click at [316, 303] on div "[PHONE_NUMBER]" at bounding box center [454, 302] width 277 height 16
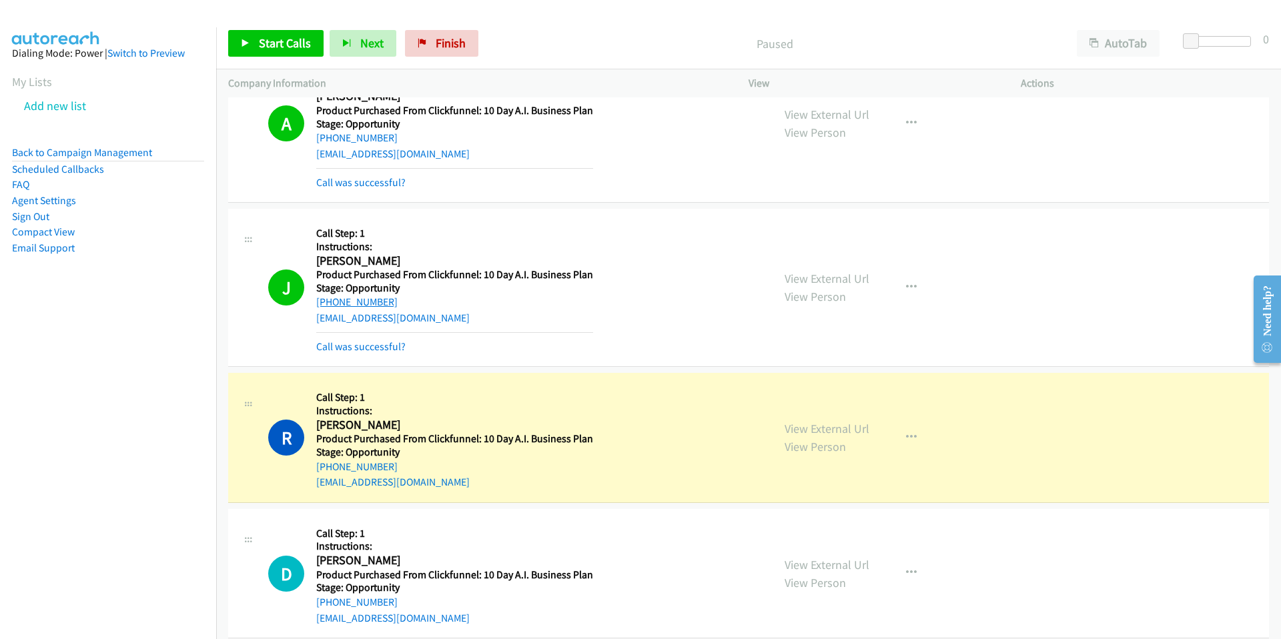
copy link "[PHONE_NUMBER]"
click at [323, 349] on link "Call was successful?" at bounding box center [360, 346] width 89 height 13
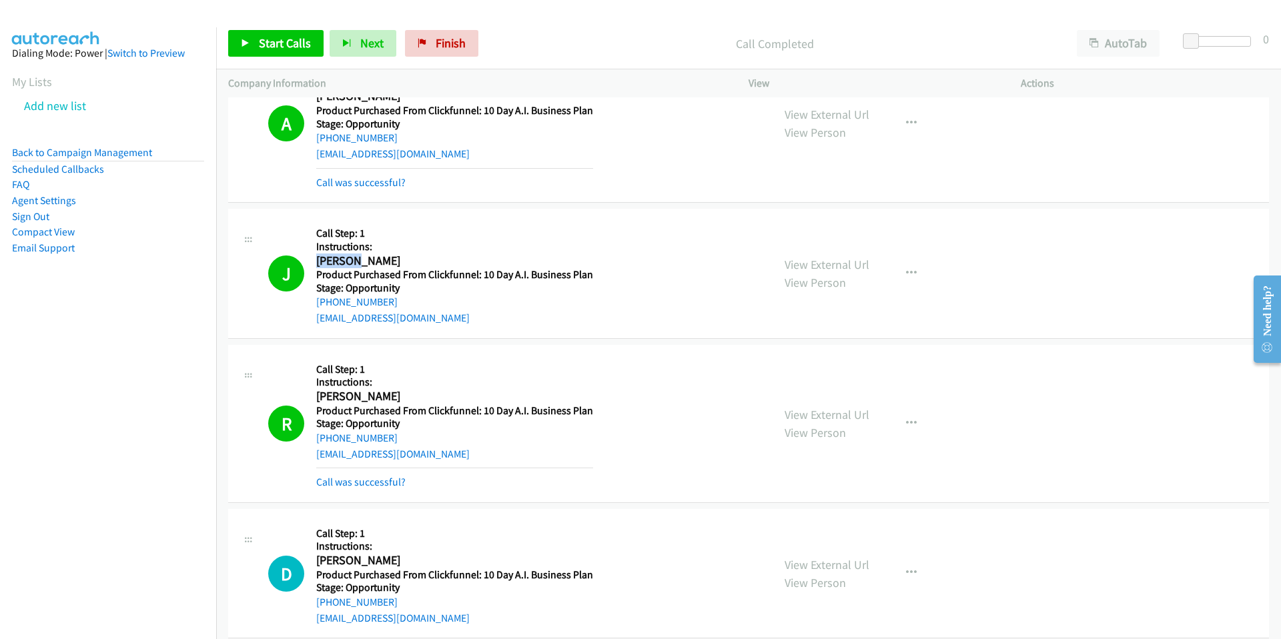
drag, startPoint x: 359, startPoint y: 263, endPoint x: 317, endPoint y: 261, distance: 42.1
click at [317, 261] on h2 "[PERSON_NAME]" at bounding box center [454, 260] width 277 height 15
copy h2 "Juakena"
